Goal: Task Accomplishment & Management: Understand process/instructions

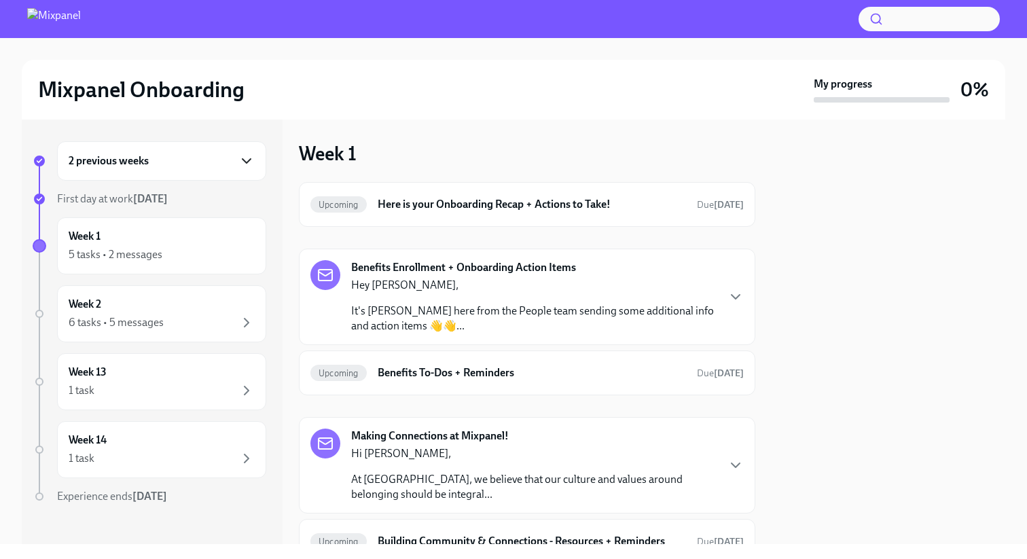
click at [252, 162] on icon "button" at bounding box center [246, 161] width 16 height 16
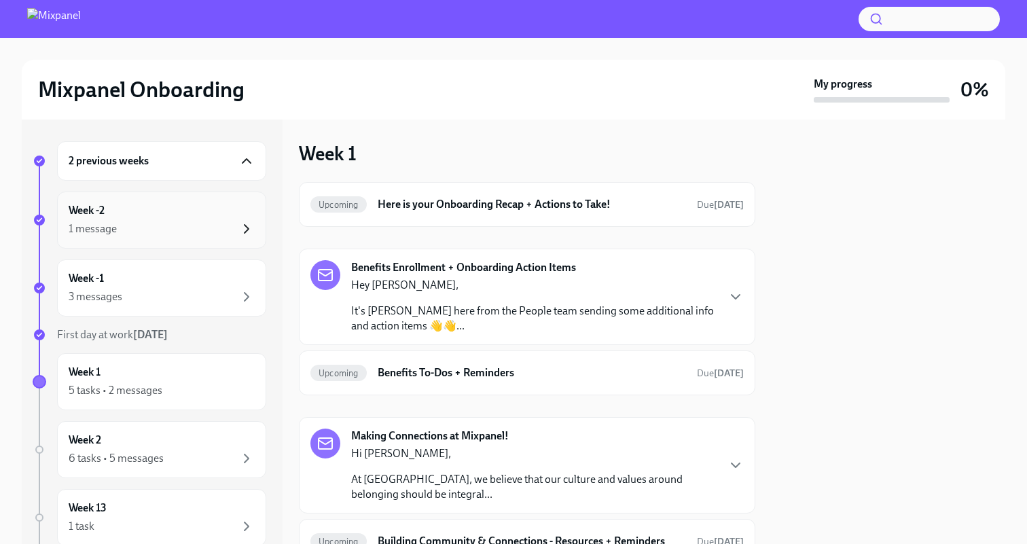
click at [247, 227] on icon "button" at bounding box center [246, 229] width 4 height 8
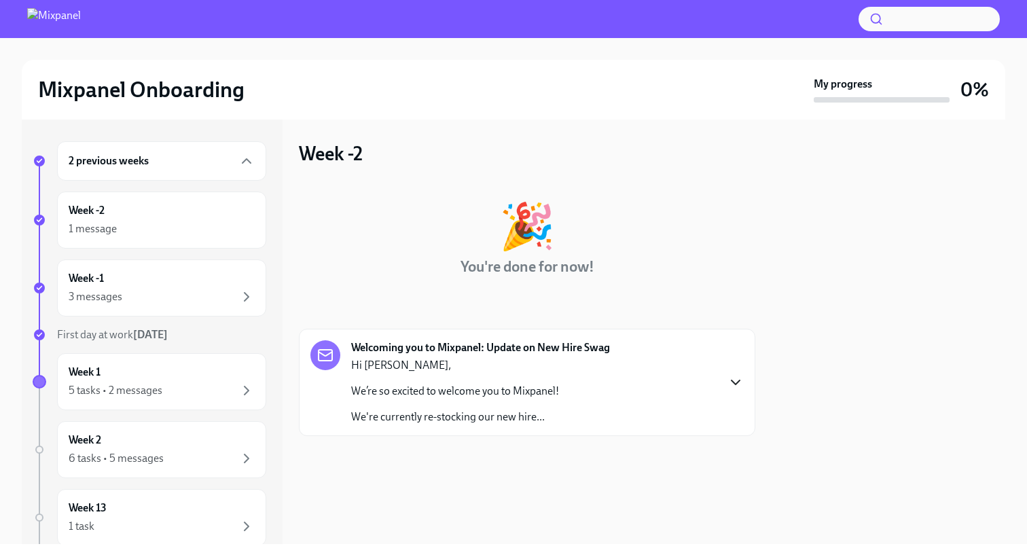
click at [740, 380] on icon "button" at bounding box center [735, 382] width 16 height 16
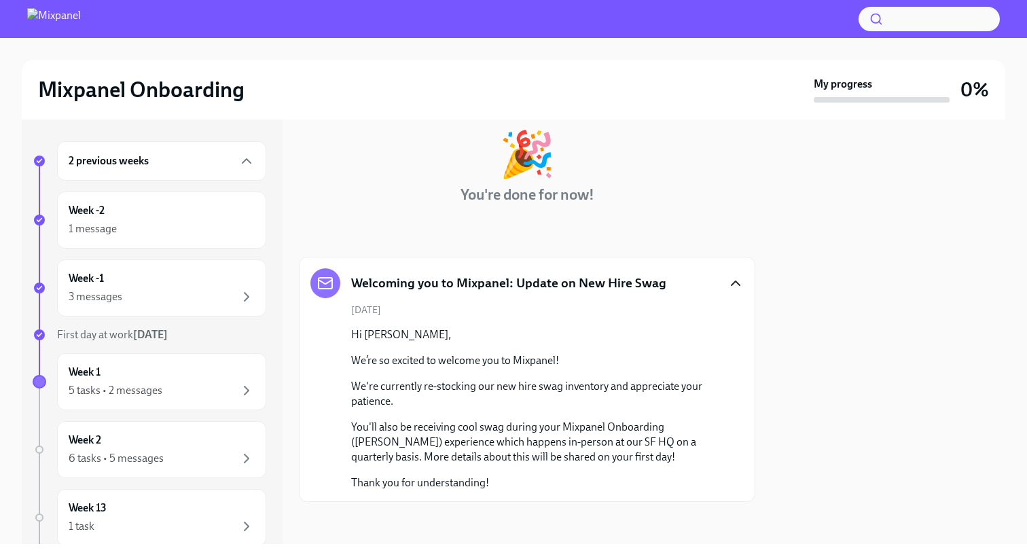
scroll to position [73, 0]
click at [212, 283] on div "Week -1 3 messages" at bounding box center [162, 288] width 186 height 34
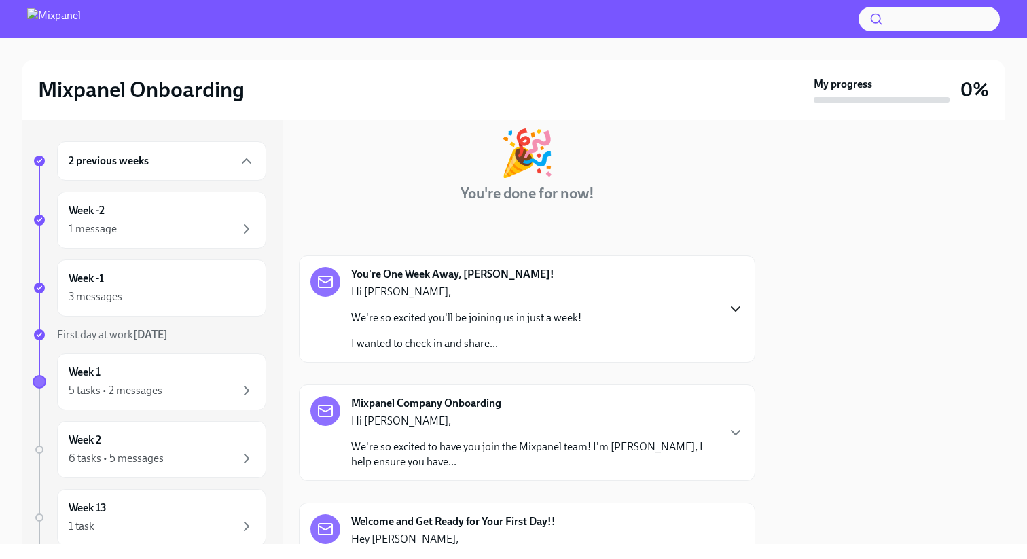
click at [741, 305] on icon "button" at bounding box center [735, 309] width 16 height 16
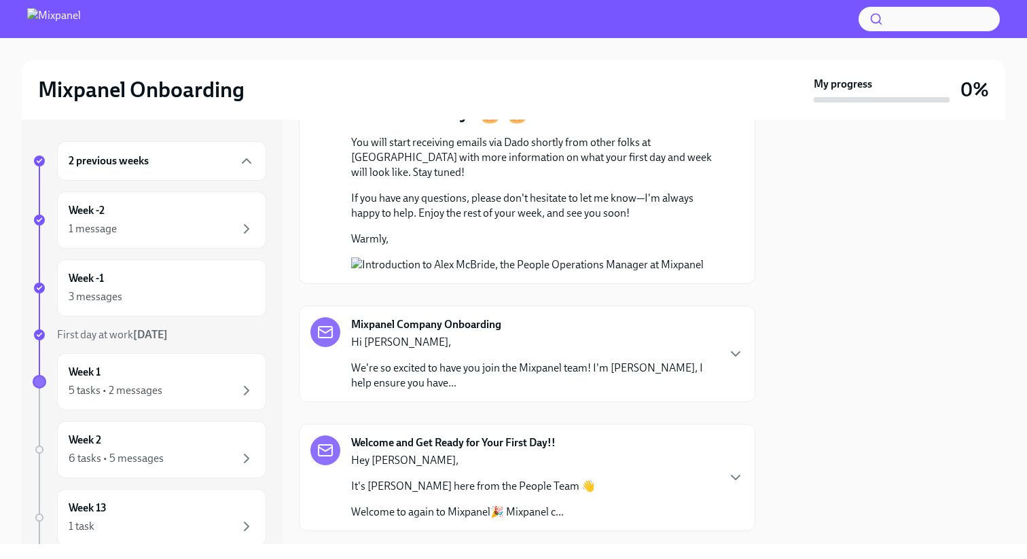
scroll to position [1002, 0]
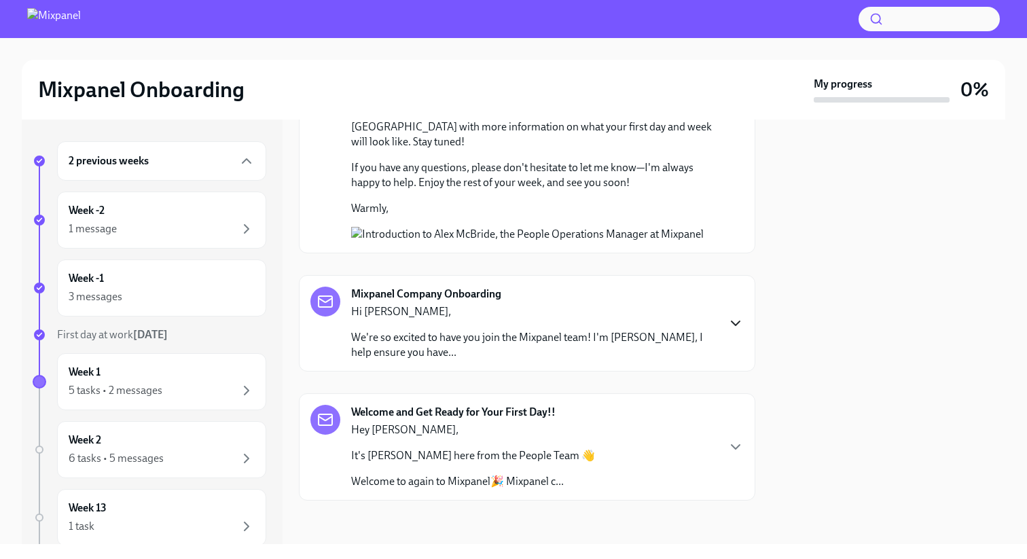
click at [737, 325] on icon "button" at bounding box center [735, 323] width 16 height 16
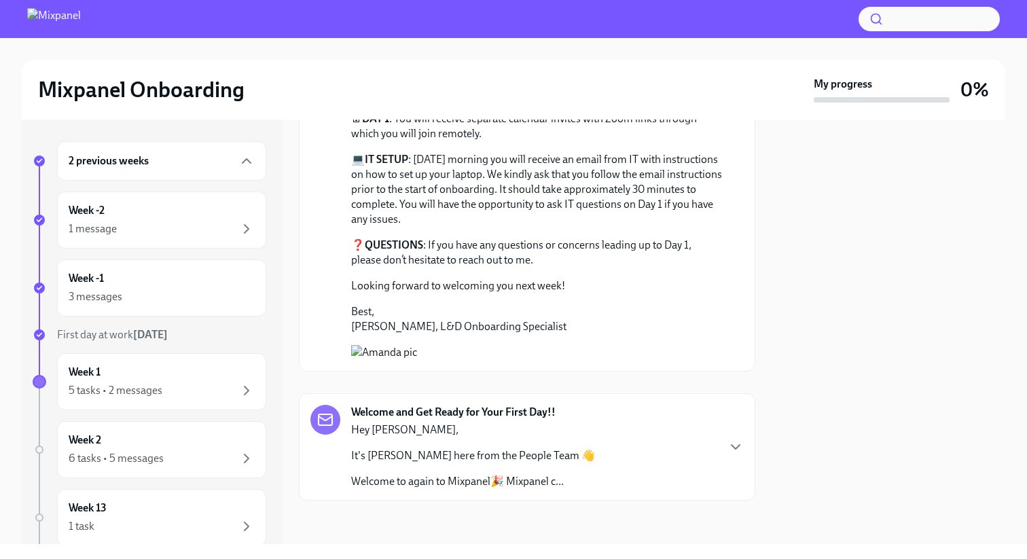
scroll to position [1407, 0]
click at [739, 445] on icon "button" at bounding box center [735, 447] width 16 height 16
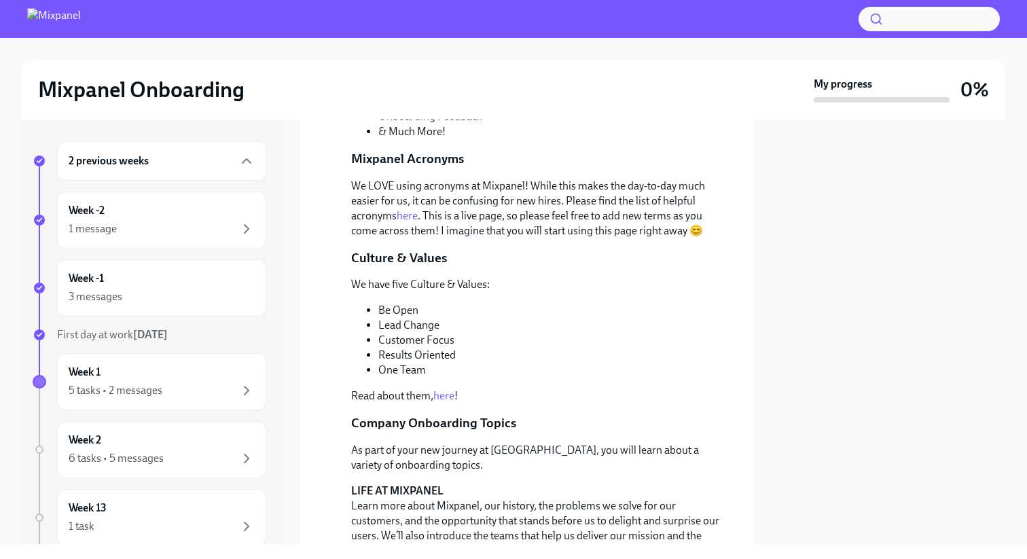
scroll to position [1857, 0]
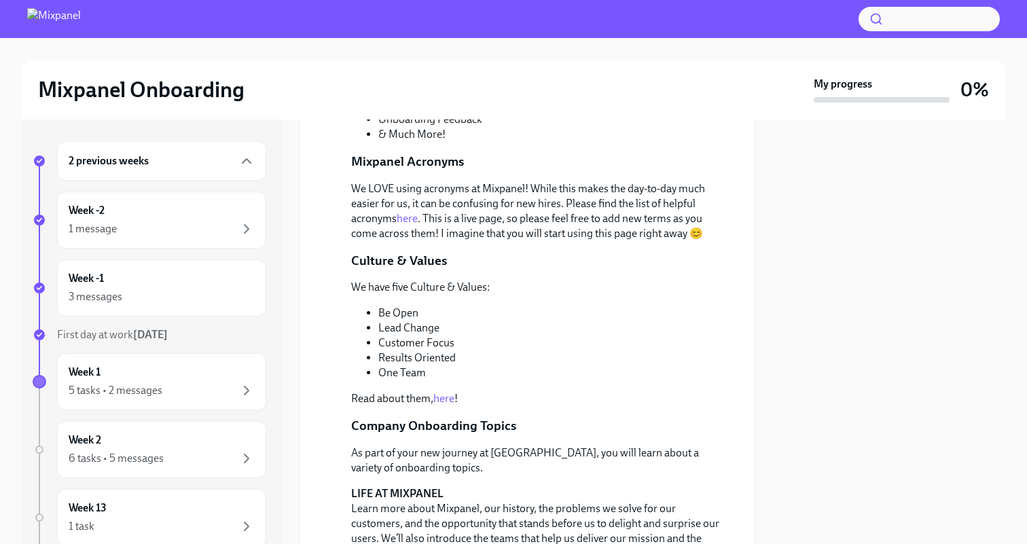
click at [413, 225] on link "here" at bounding box center [406, 218] width 21 height 13
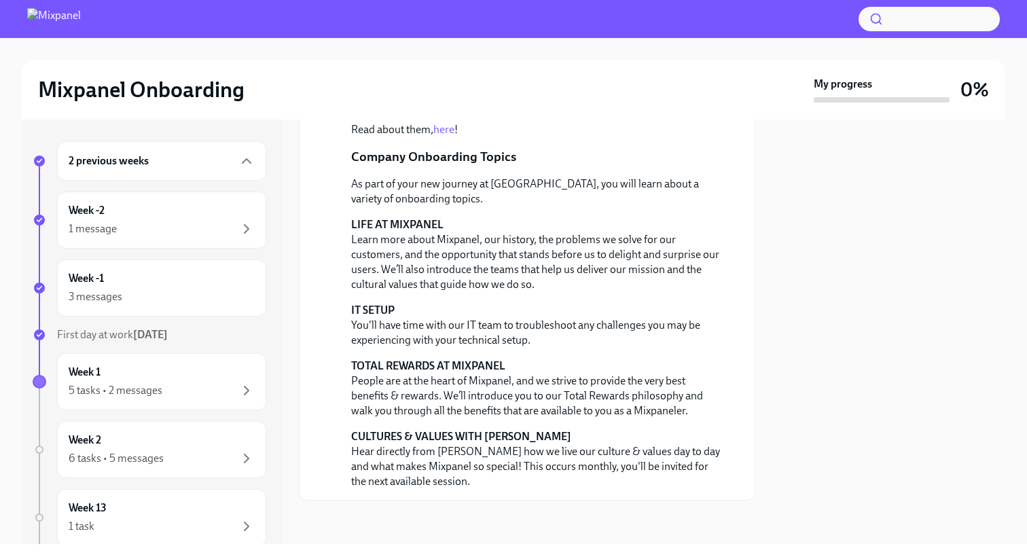
scroll to position [2273, 0]
click at [240, 294] on icon "button" at bounding box center [246, 297] width 16 height 16
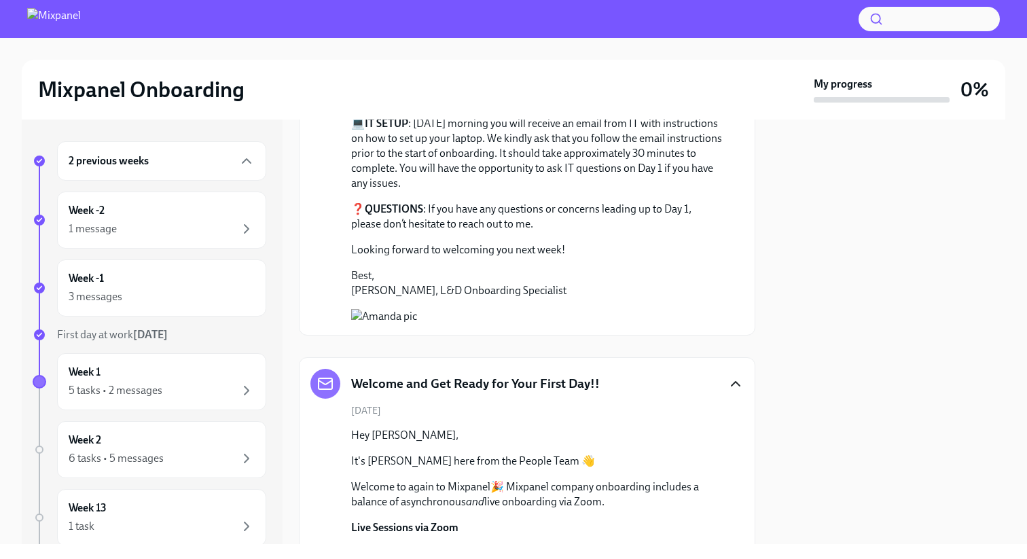
scroll to position [1343, 0]
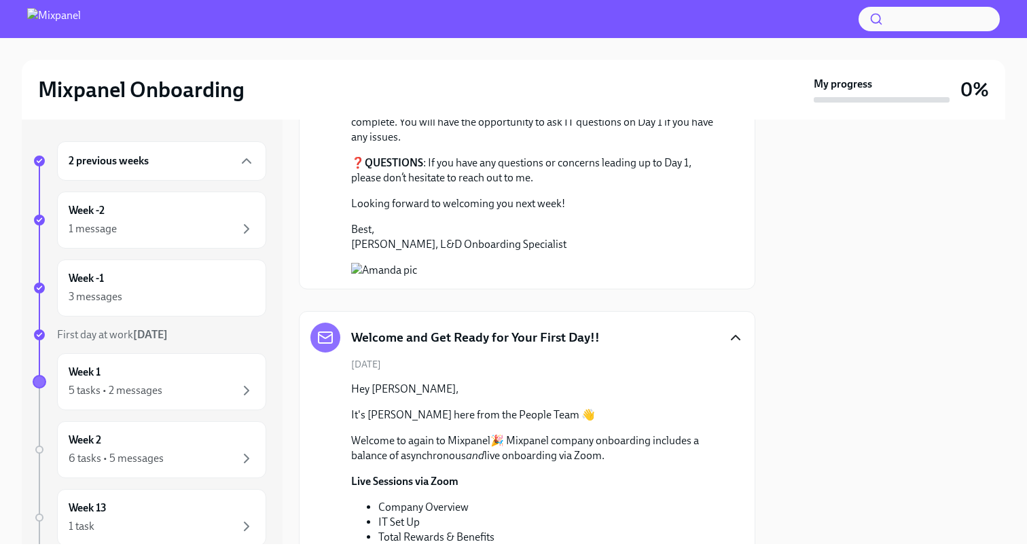
click at [732, 346] on icon "button" at bounding box center [735, 337] width 16 height 16
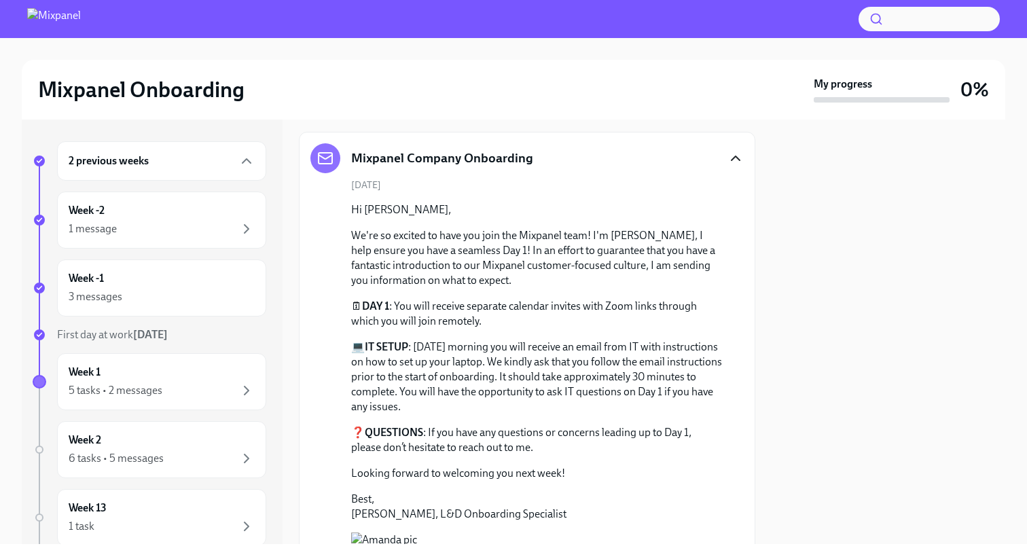
scroll to position [1071, 0]
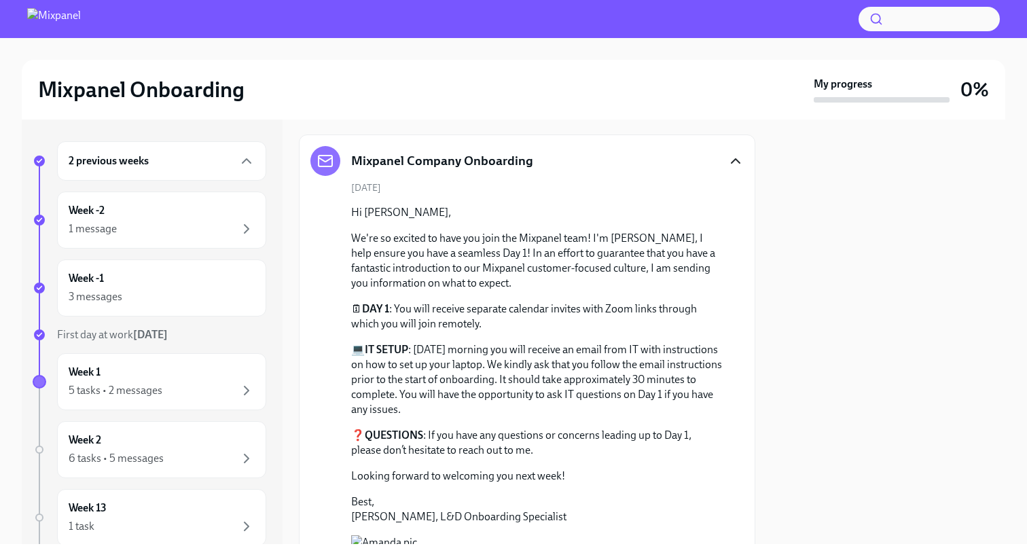
click at [734, 169] on icon "button" at bounding box center [735, 161] width 16 height 16
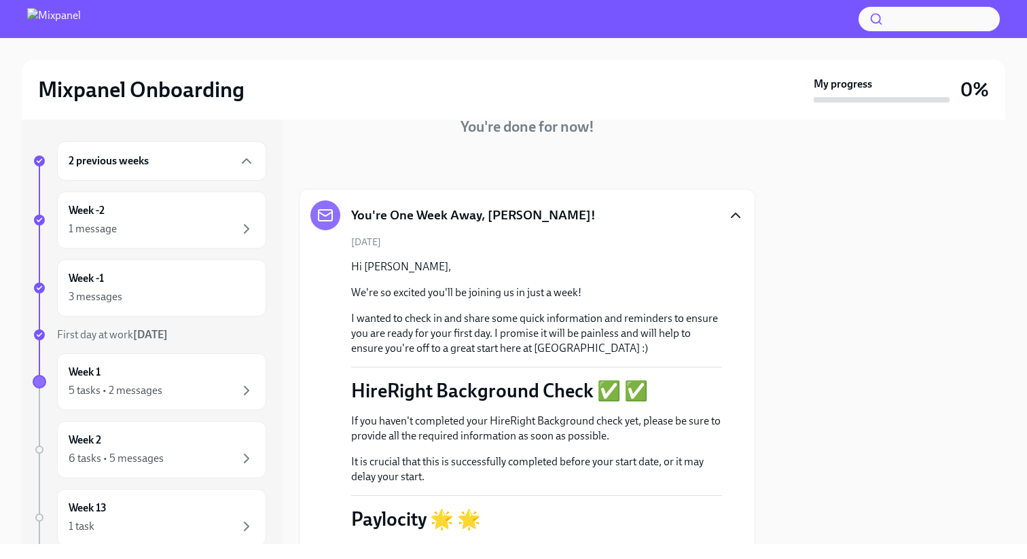
scroll to position [138, 0]
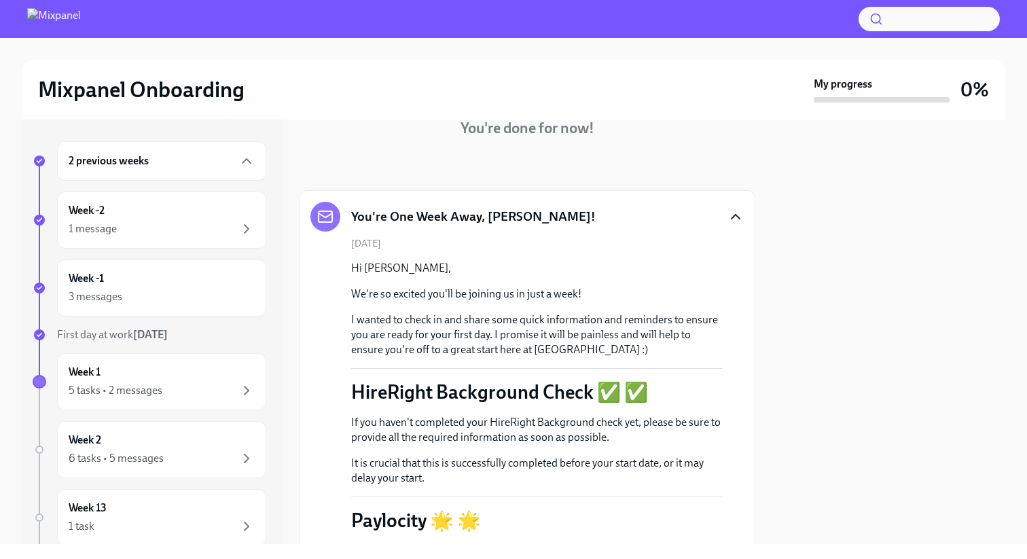
click at [729, 211] on icon "button" at bounding box center [735, 216] width 16 height 16
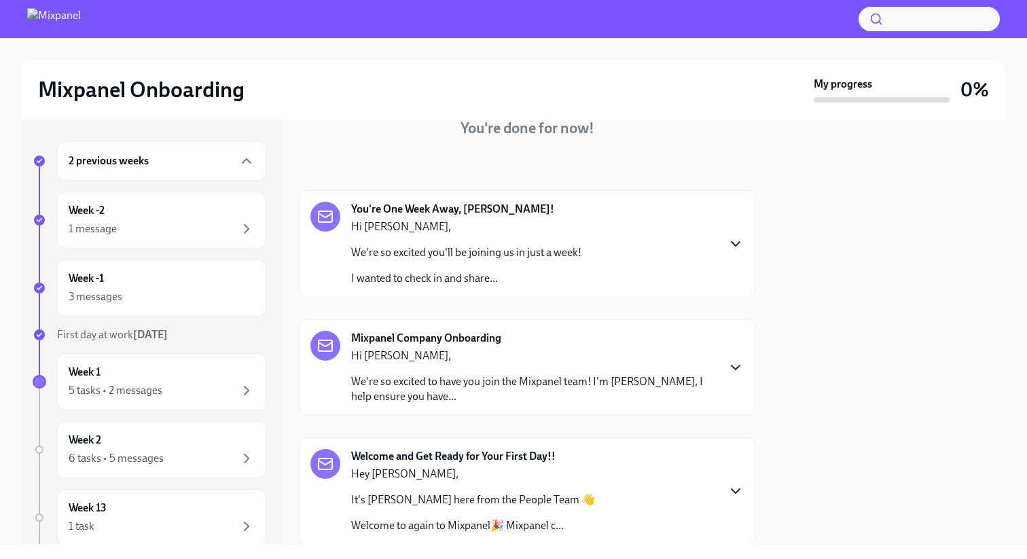
scroll to position [183, 0]
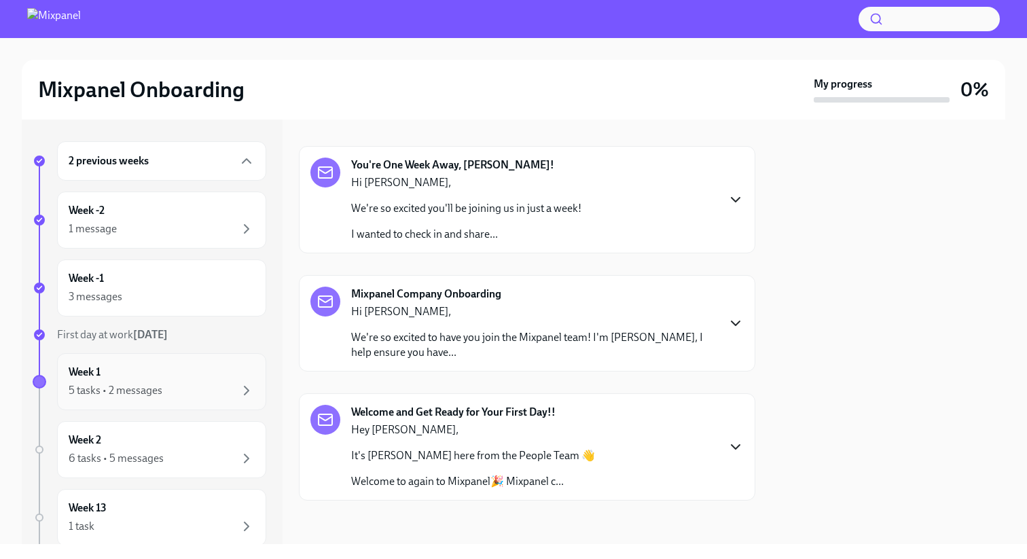
click at [221, 389] on div "5 tasks • 2 messages" at bounding box center [162, 390] width 186 height 16
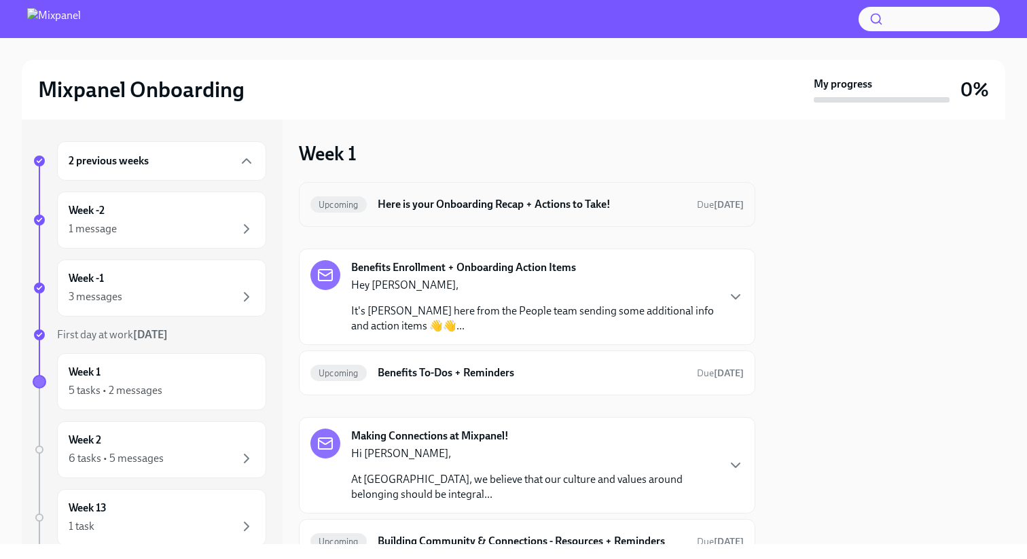
click at [647, 212] on div "Upcoming Here is your Onboarding Recap + Actions to Take! Due [DATE]" at bounding box center [526, 204] width 433 height 22
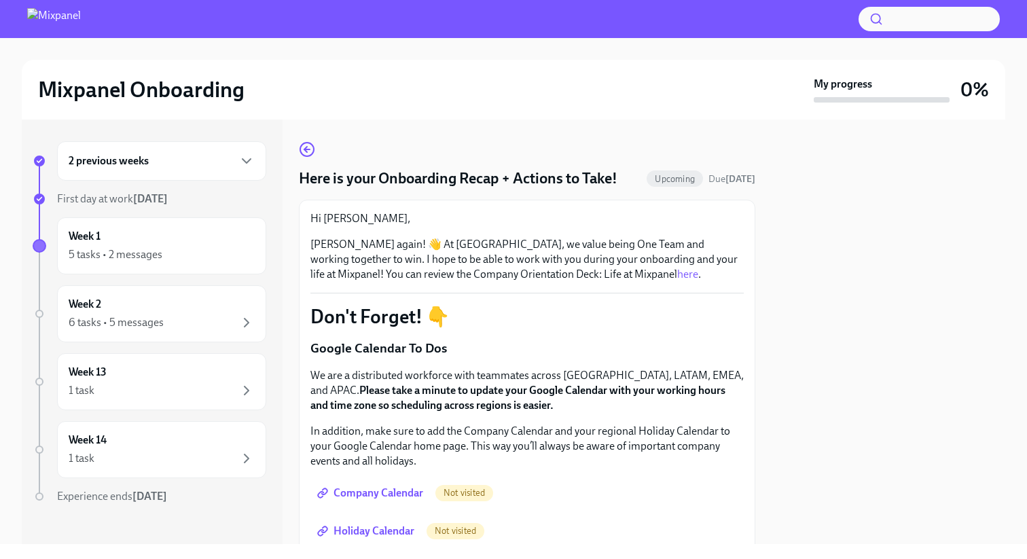
click at [677, 272] on link "here" at bounding box center [687, 273] width 21 height 13
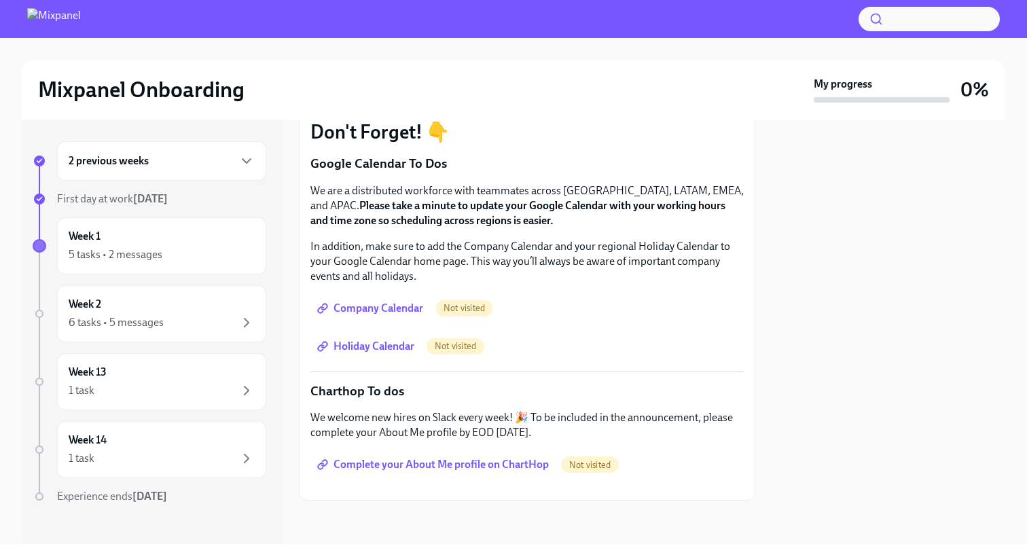
scroll to position [295, 0]
click at [207, 312] on div "Week 2 6 tasks • 5 messages" at bounding box center [162, 314] width 186 height 34
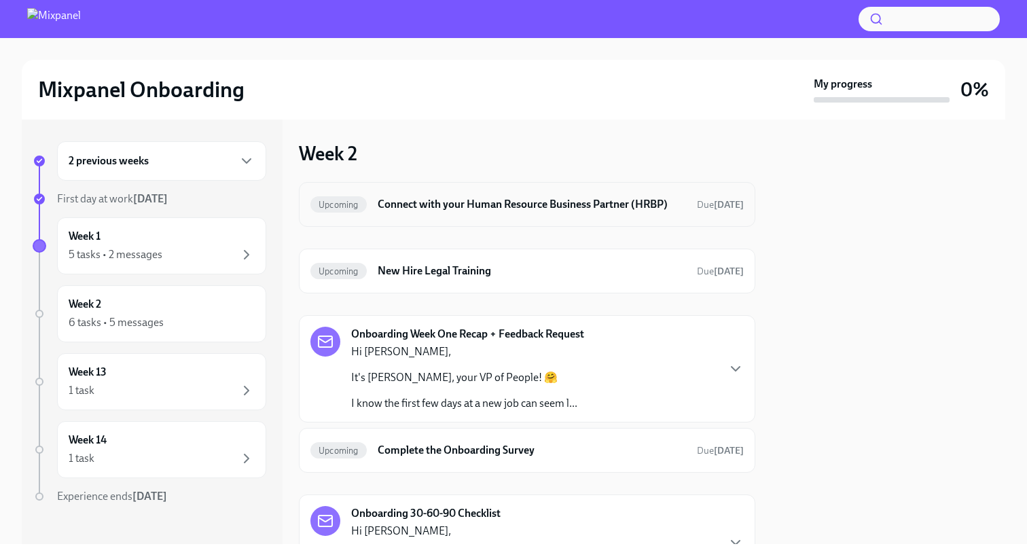
click at [462, 205] on h6 "Connect with your Human Resource Business Partner (HRBP)" at bounding box center [531, 204] width 308 height 15
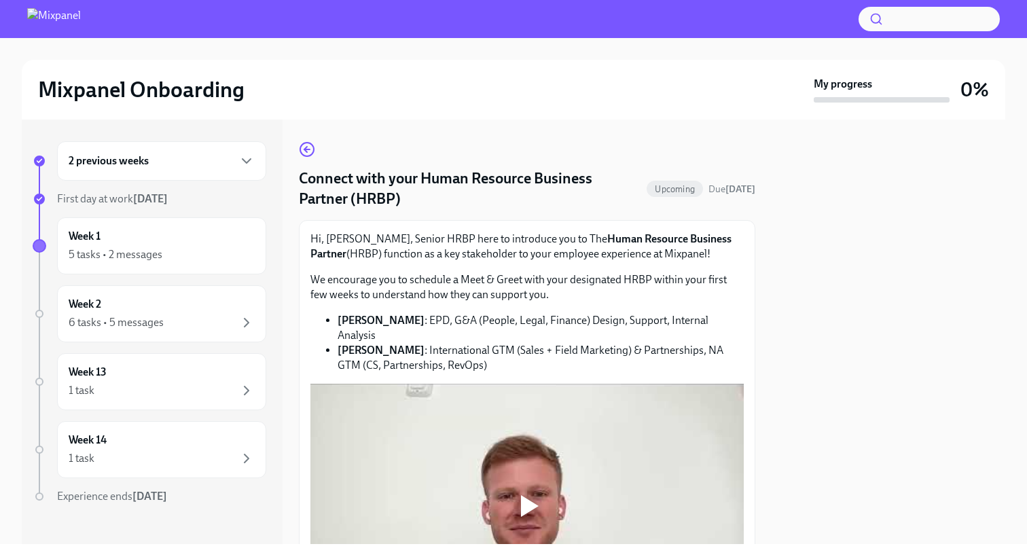
click at [464, 185] on h4 "Connect with your Human Resource Business Partner (HRBP)" at bounding box center [470, 188] width 342 height 41
click at [304, 145] on icon "button" at bounding box center [307, 149] width 16 height 16
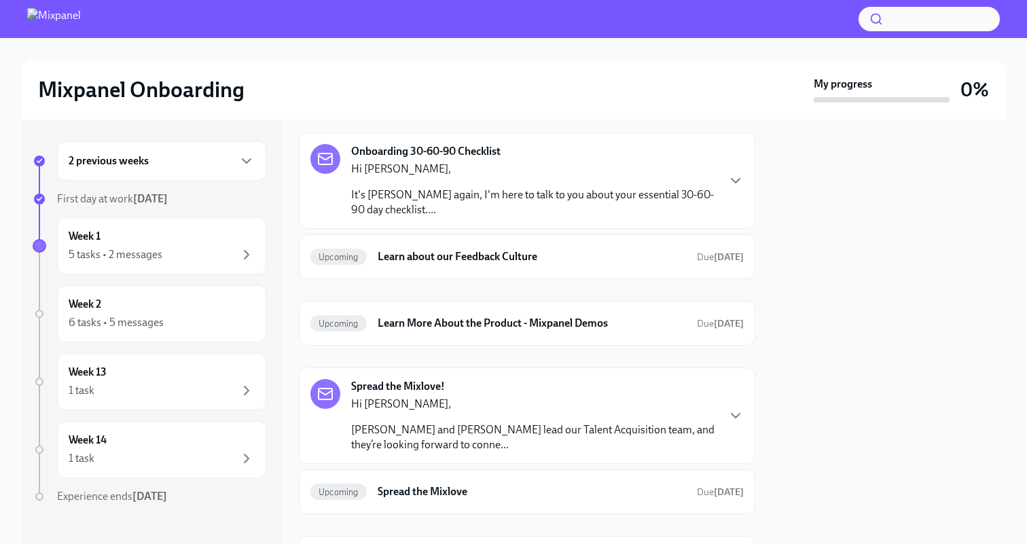
scroll to position [363, 0]
click at [206, 378] on div "Week 13 1 task" at bounding box center [162, 382] width 186 height 34
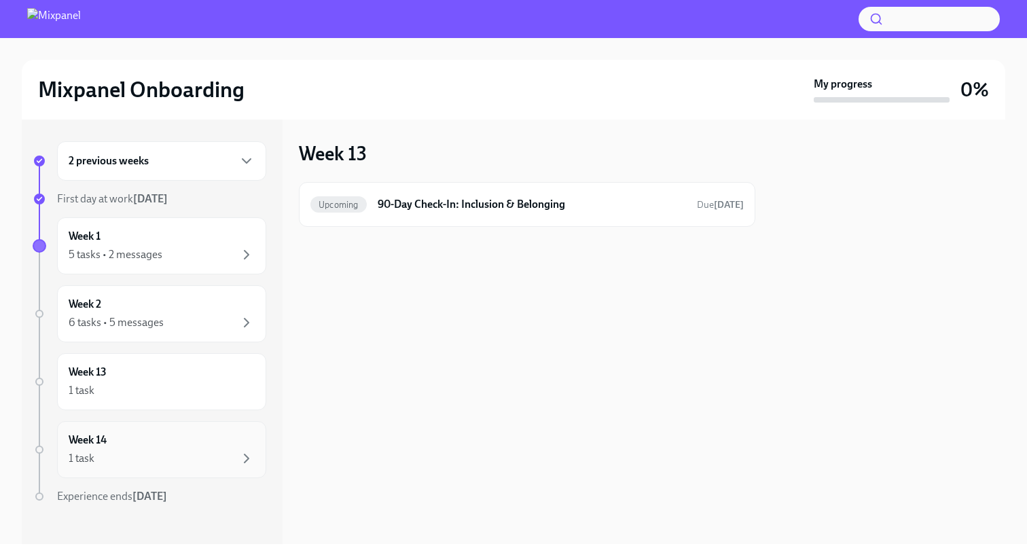
click at [208, 441] on div "Week 14 1 task" at bounding box center [162, 449] width 186 height 34
click at [213, 380] on div "Week 13 1 task" at bounding box center [162, 382] width 186 height 34
click at [181, 255] on div "5 tasks • 2 messages" at bounding box center [162, 254] width 186 height 16
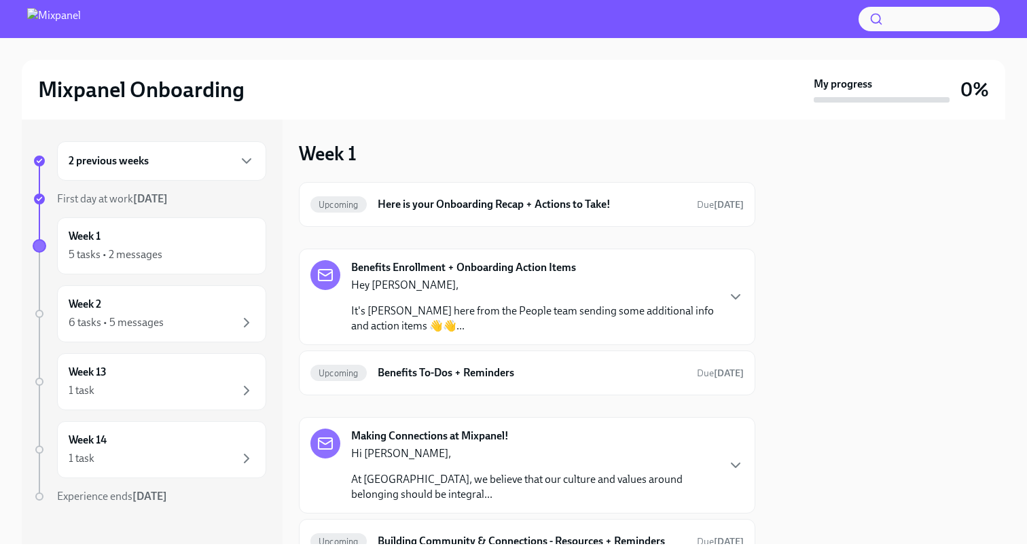
click at [166, 162] on div "2 previous weeks" at bounding box center [162, 161] width 186 height 16
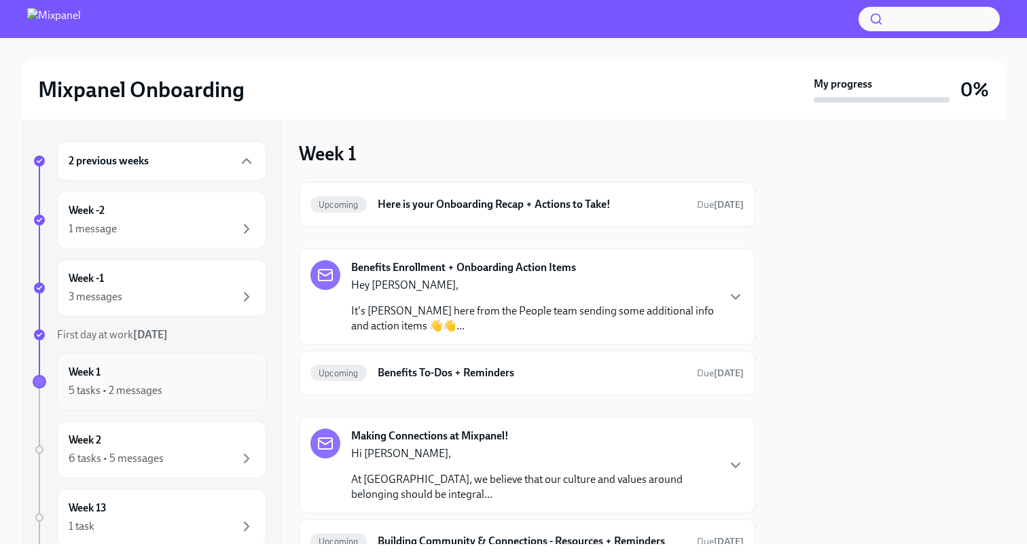
click at [183, 355] on div "Week 1 5 tasks • 2 messages" at bounding box center [161, 381] width 209 height 57
click at [204, 283] on div "Week -1 3 messages" at bounding box center [162, 288] width 186 height 34
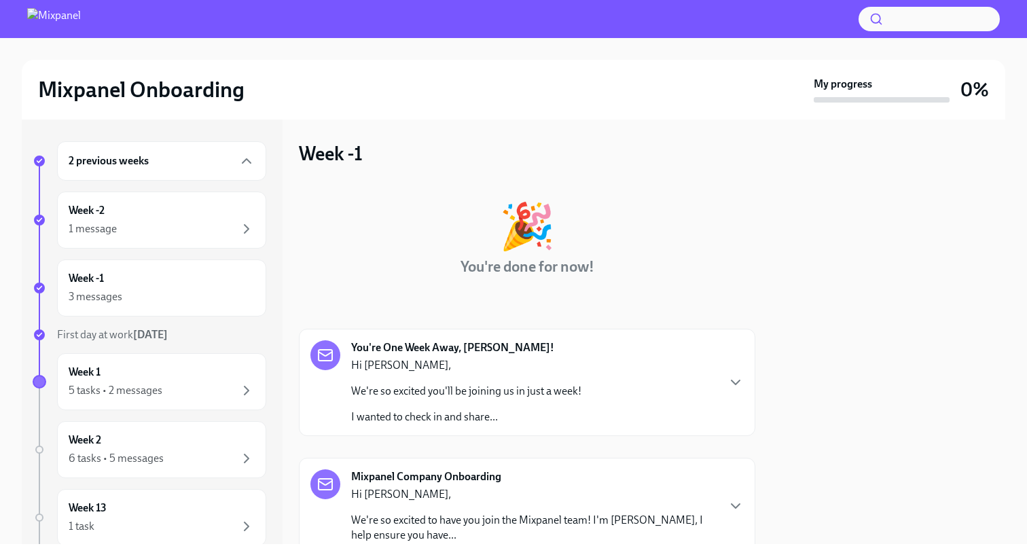
scroll to position [183, 0]
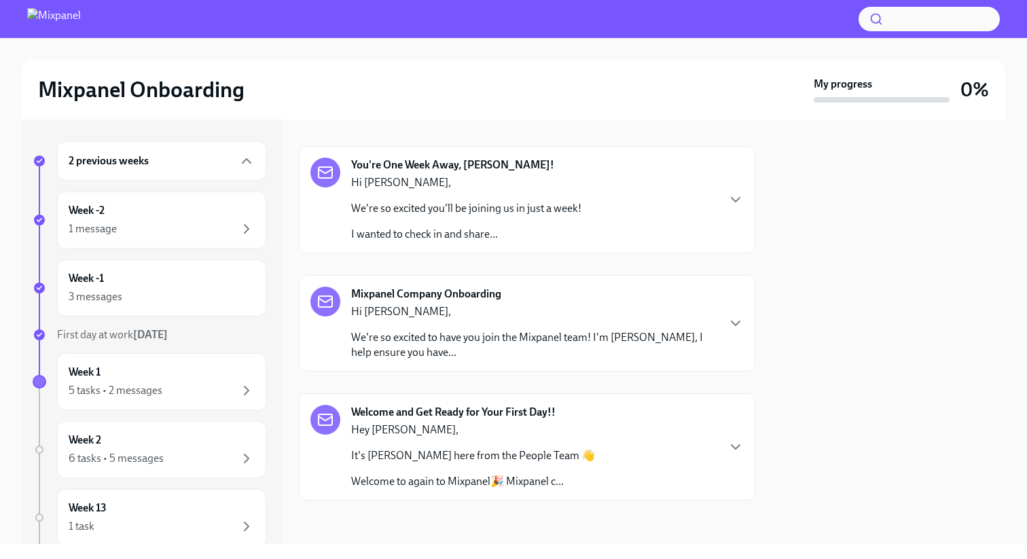
click at [726, 425] on div "Welcome and Get Ready for Your First Day!! Hey [PERSON_NAME], It's [PERSON_NAME…" at bounding box center [526, 447] width 433 height 84
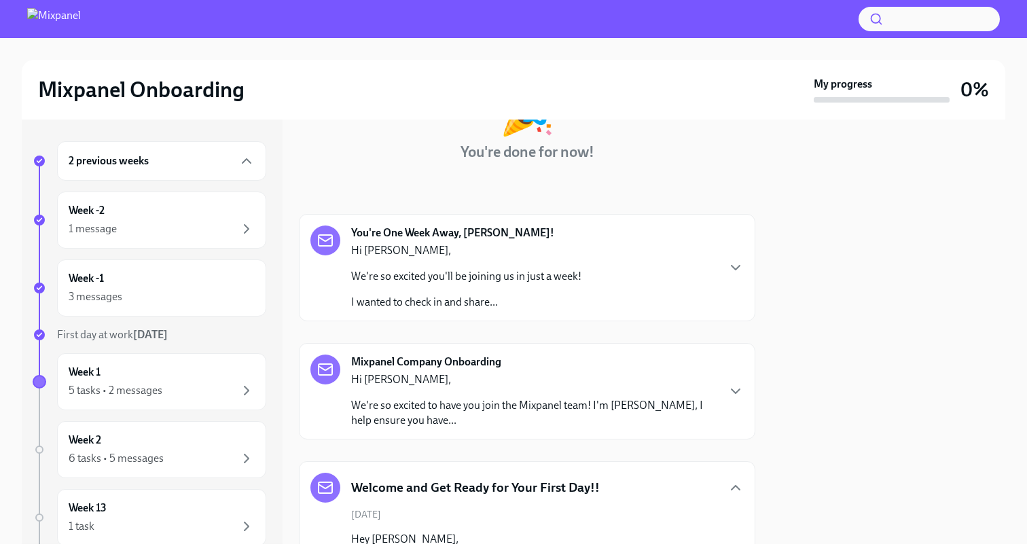
scroll to position [0, 0]
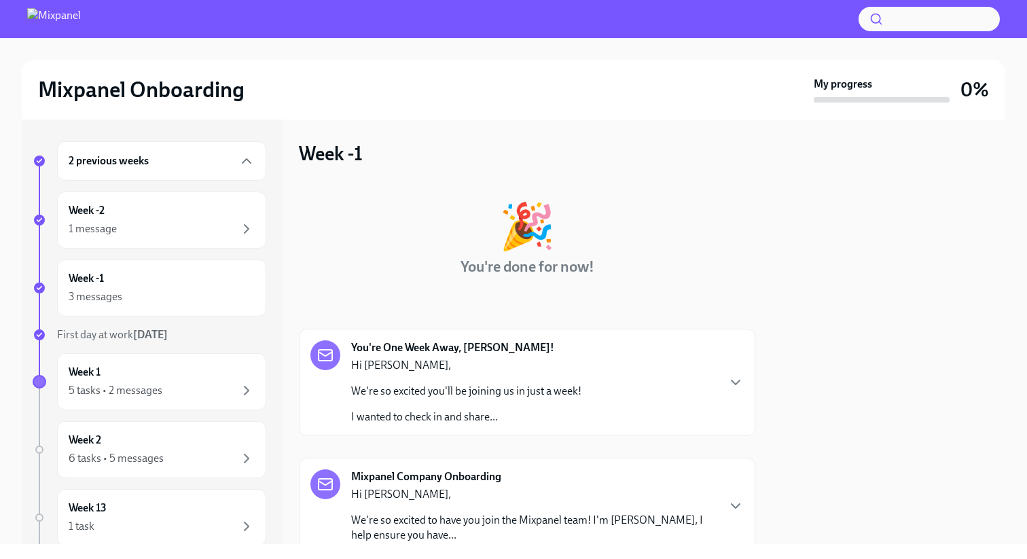
click at [79, 25] on img at bounding box center [54, 19] width 54 height 22
click at [150, 103] on div "Mixpanel Onboarding My progress 0%" at bounding box center [513, 90] width 983 height 60
